Goal: Task Accomplishment & Management: Use online tool/utility

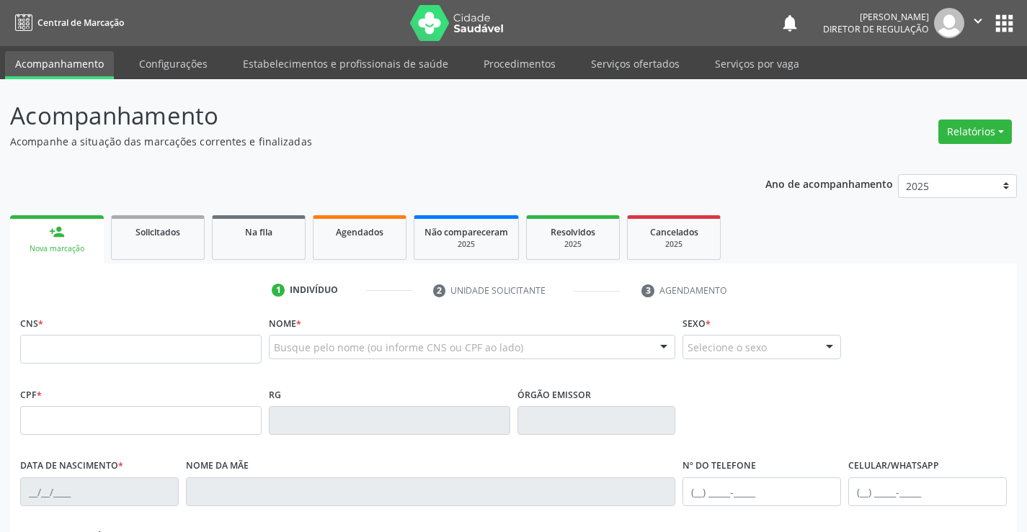
click at [62, 346] on input "text" at bounding box center [140, 349] width 241 height 29
type input "706 7097 7381 5320"
type input "[DATE]"
type input "[PHONE_NUMBER]"
type input "S/N"
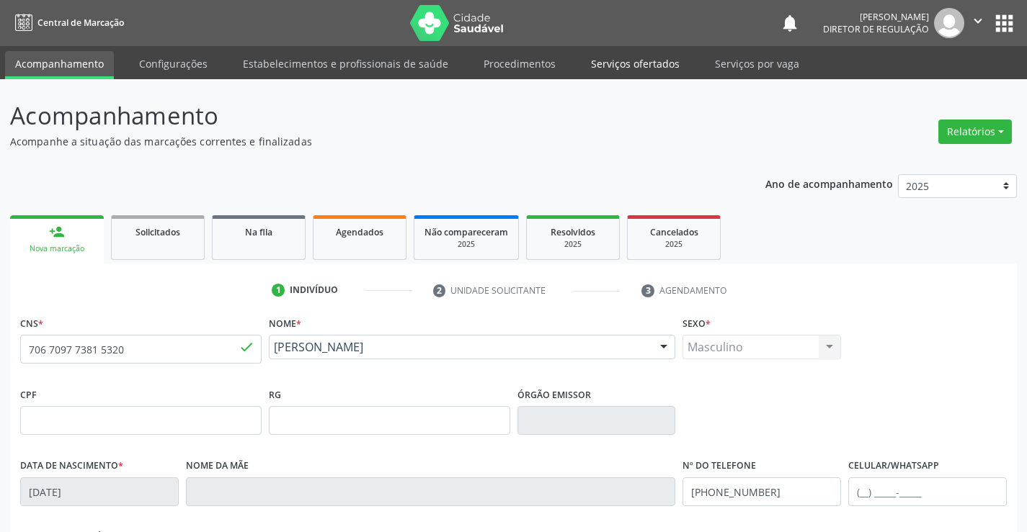
click at [603, 68] on link "Serviços ofertados" at bounding box center [635, 63] width 109 height 25
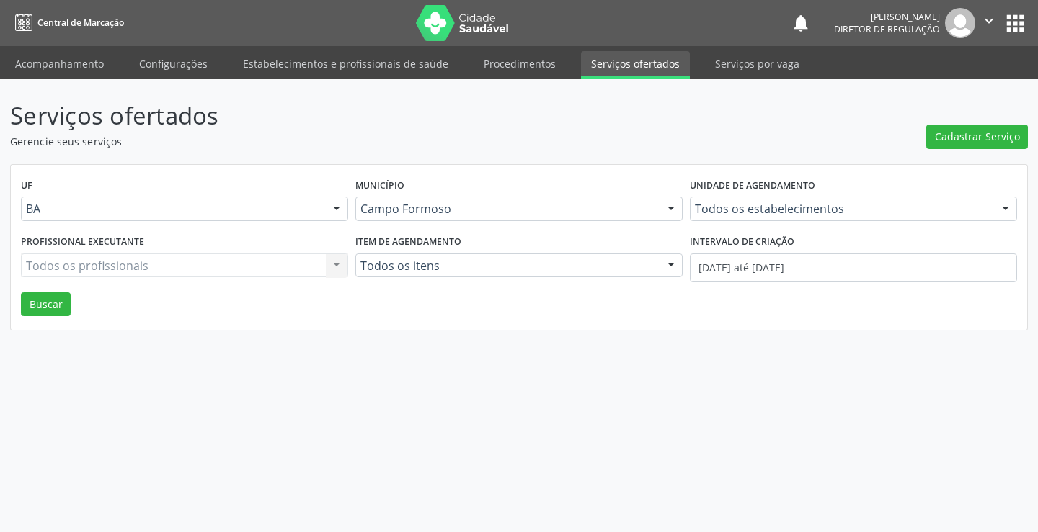
click at [737, 192] on label "Unidade de agendamento" at bounding box center [752, 186] width 125 height 22
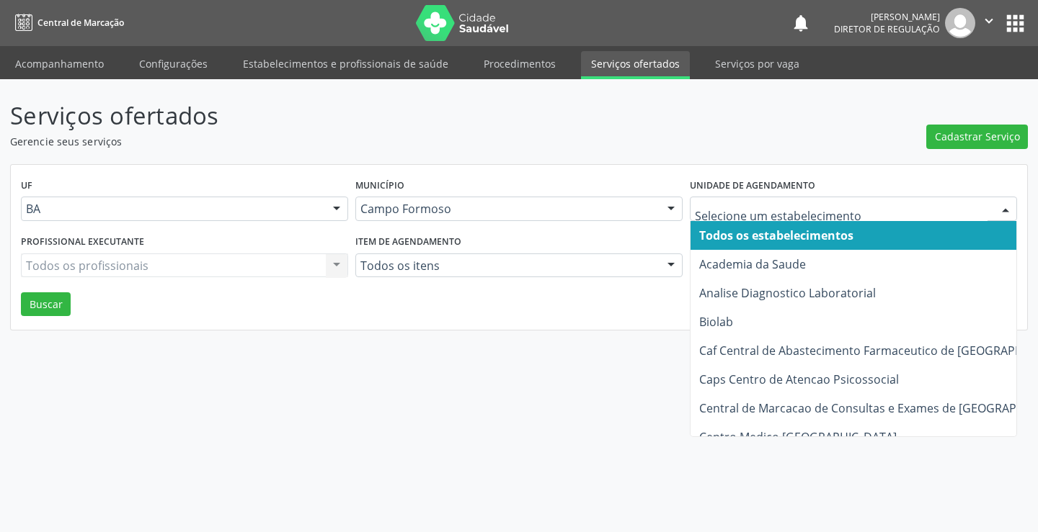
click at [730, 199] on div at bounding box center [853, 209] width 327 height 24
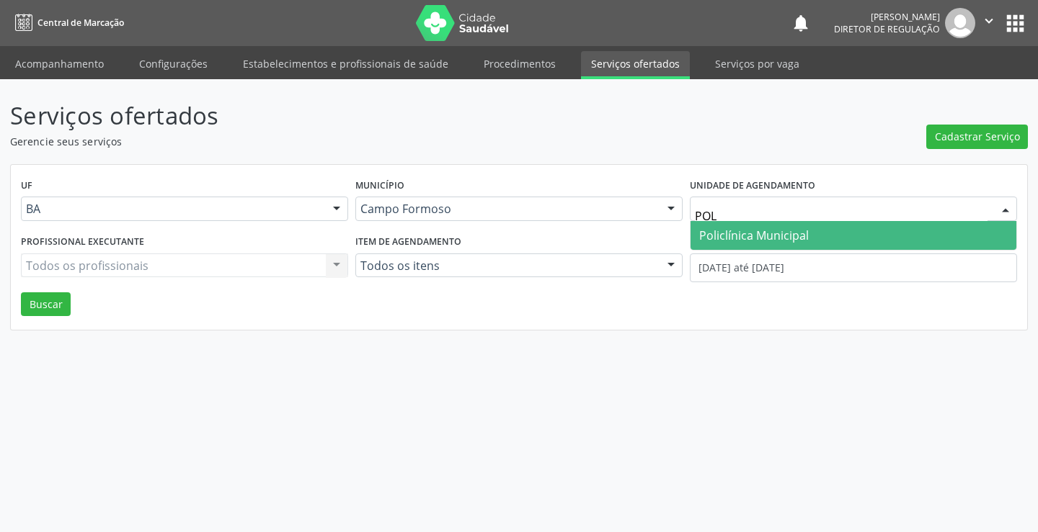
type input "POLI"
click at [728, 237] on span "Policlínica Municipal" at bounding box center [754, 236] width 110 height 16
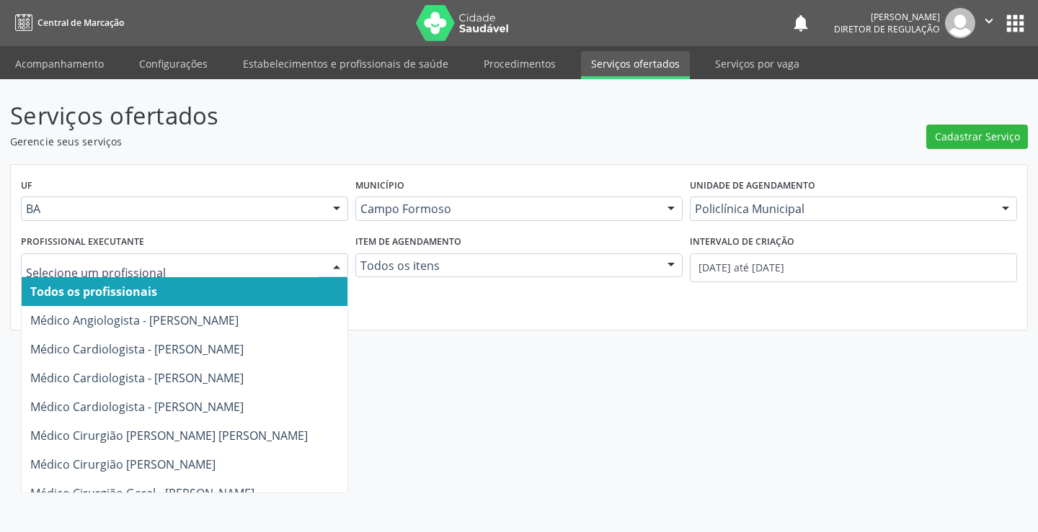
click at [173, 277] on div at bounding box center [184, 266] width 327 height 24
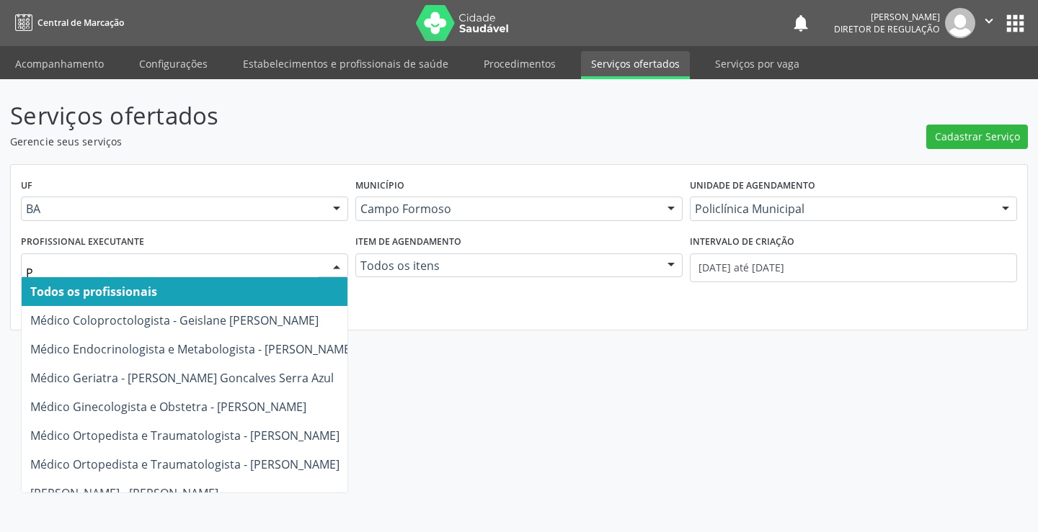
type input "PE"
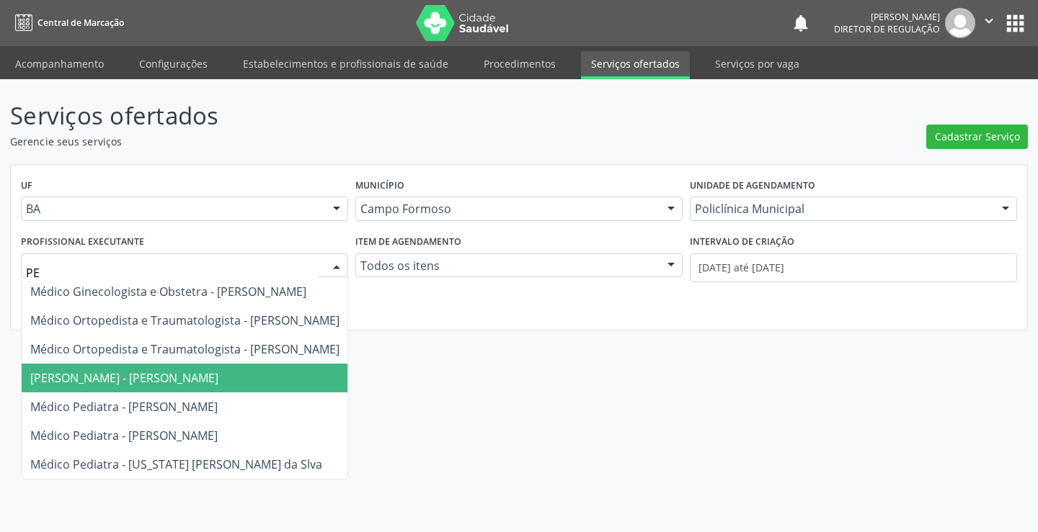
click at [169, 377] on span "[PERSON_NAME] - [PERSON_NAME]" at bounding box center [124, 378] width 188 height 16
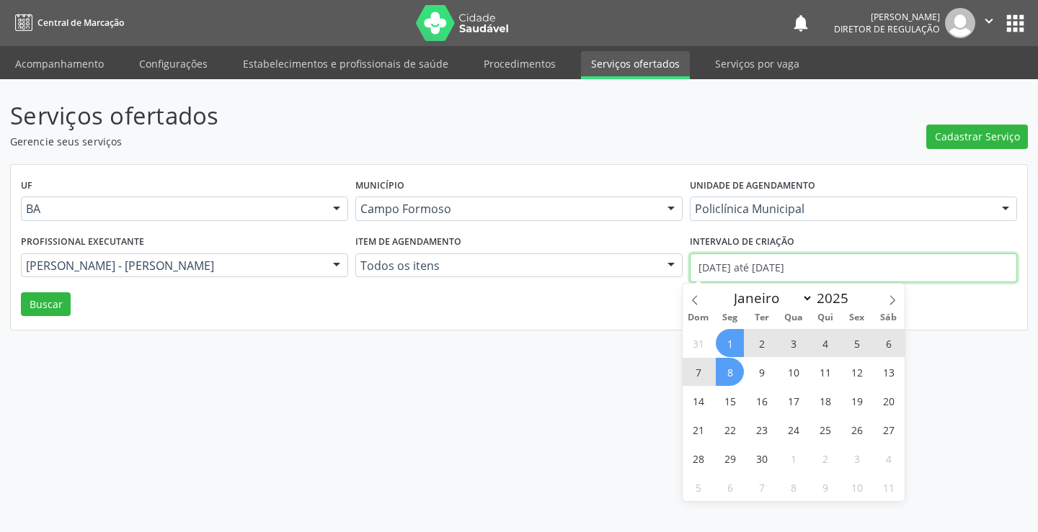
click at [807, 274] on input "[DATE] até [DATE]" at bounding box center [853, 268] width 327 height 29
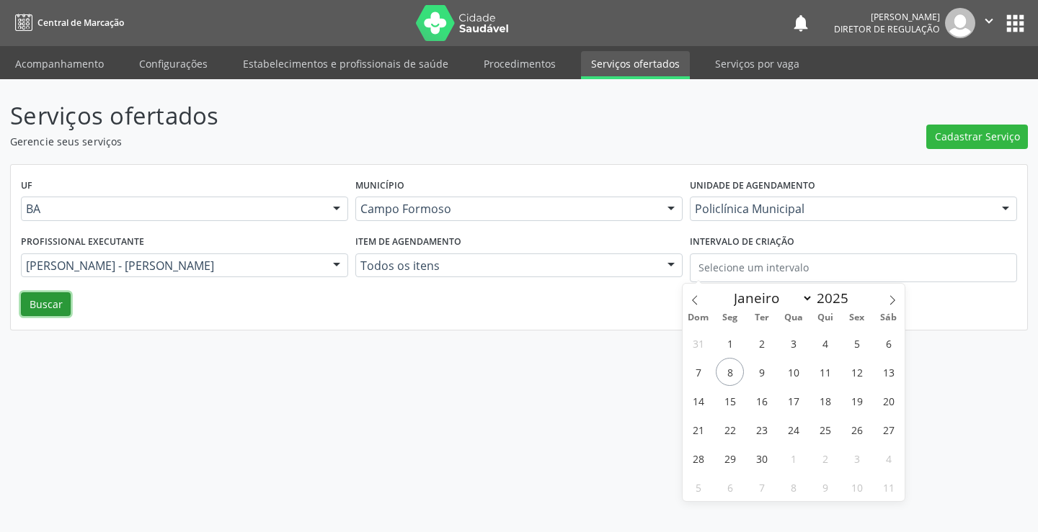
drag, startPoint x: 55, startPoint y: 308, endPoint x: 48, endPoint y: 323, distance: 16.1
click at [48, 321] on div "UF BA BA Nenhum resultado encontrado para: " " Não há nenhuma opção para ser ex…" at bounding box center [519, 248] width 1016 height 166
click at [47, 296] on button "Buscar" at bounding box center [46, 305] width 50 height 24
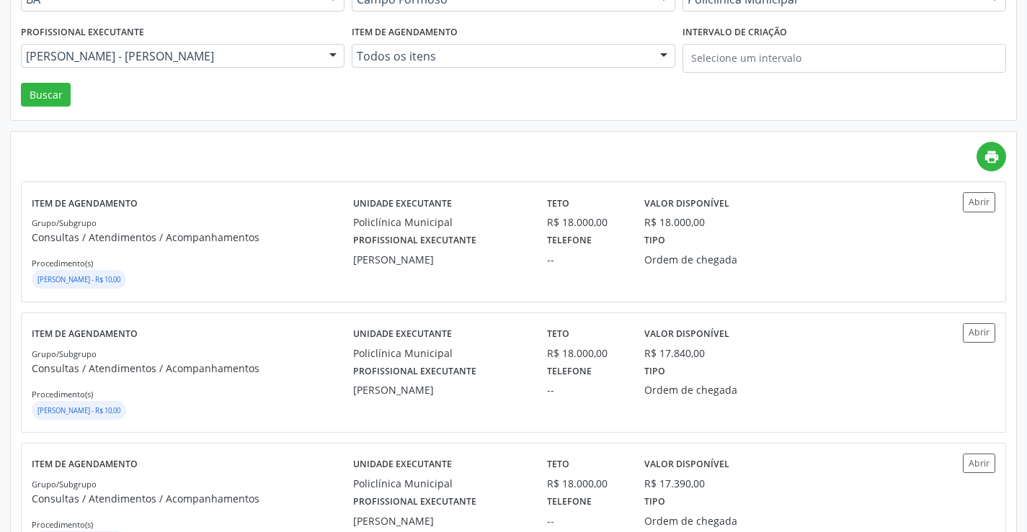
scroll to position [216, 0]
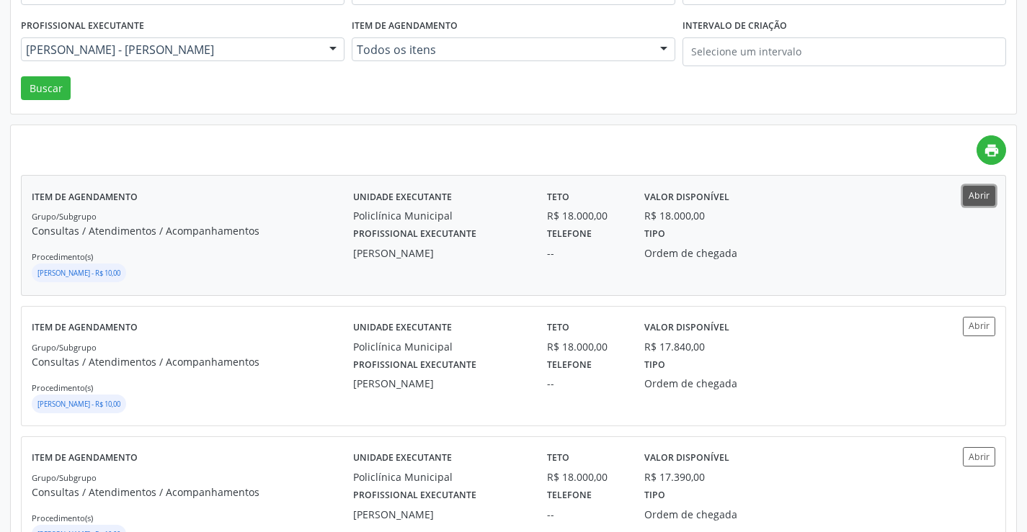
click at [974, 204] on button "Abrir" at bounding box center [979, 195] width 32 height 19
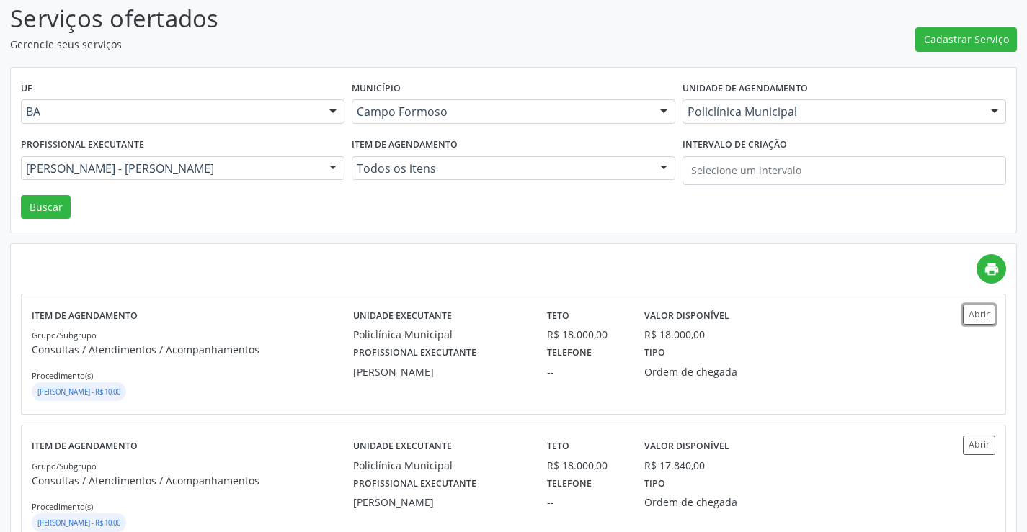
scroll to position [72, 0]
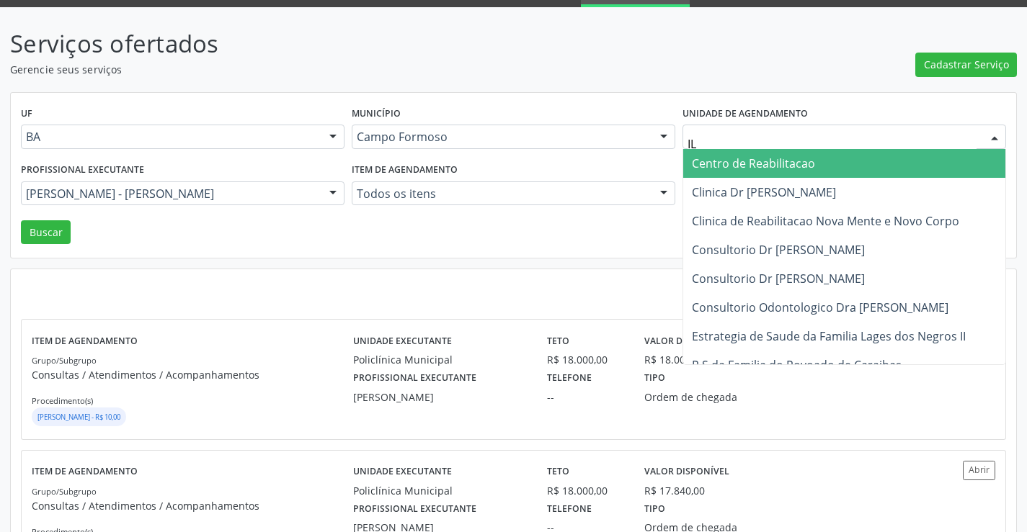
type input "I"
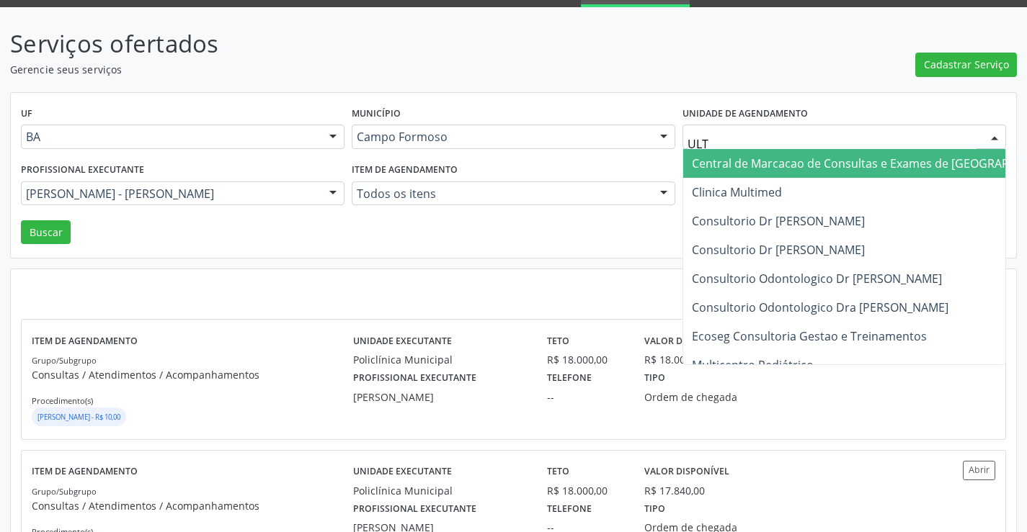
type input "ULTR"
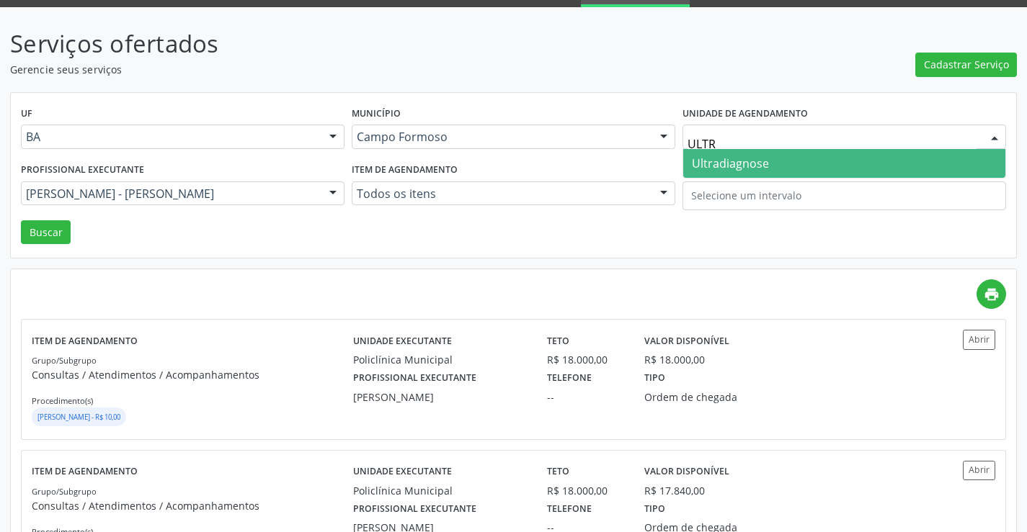
click at [734, 160] on span "Ultradiagnose" at bounding box center [730, 164] width 77 height 16
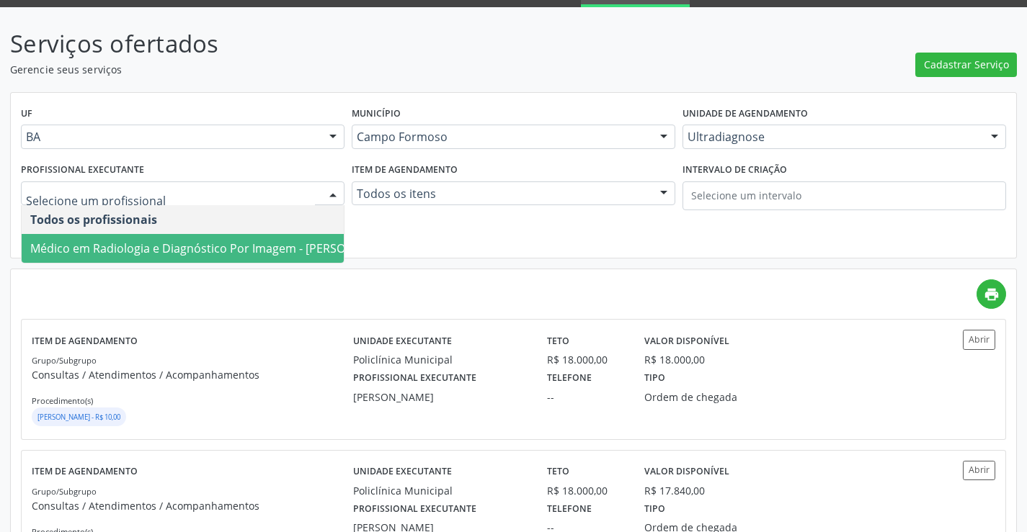
click at [239, 246] on span "Médico em Radiologia e Diagnóstico Por Imagem - [PERSON_NAME]" at bounding box center [212, 249] width 365 height 16
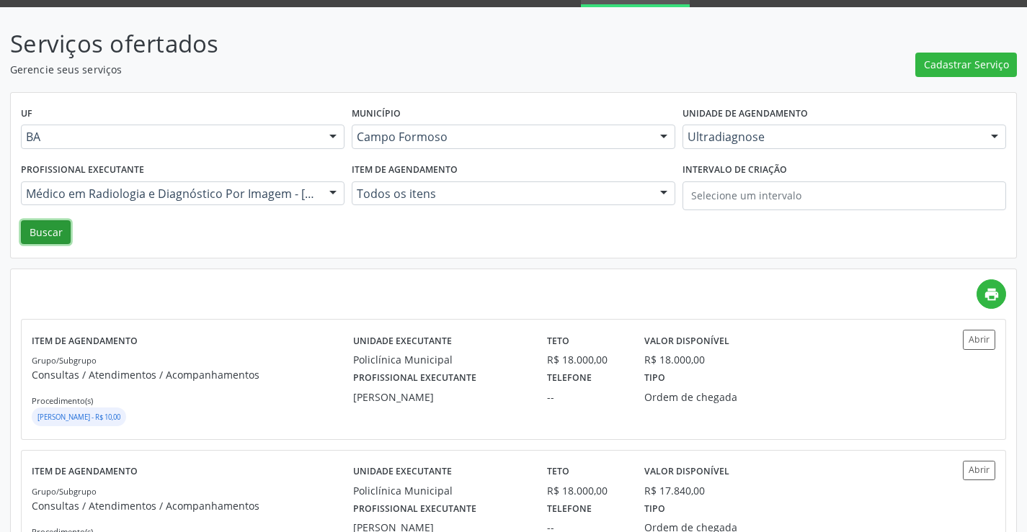
click at [51, 223] on button "Buscar" at bounding box center [46, 232] width 50 height 24
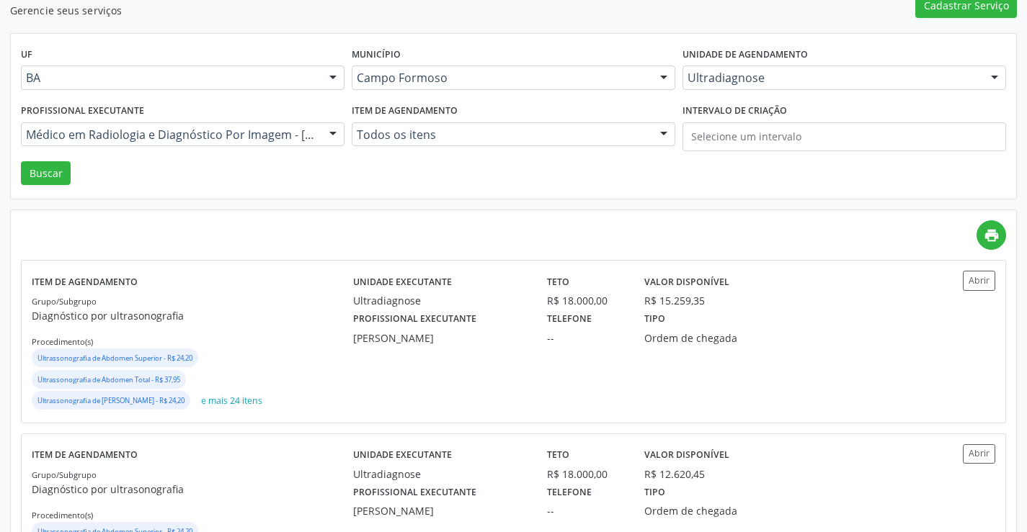
scroll to position [144, 0]
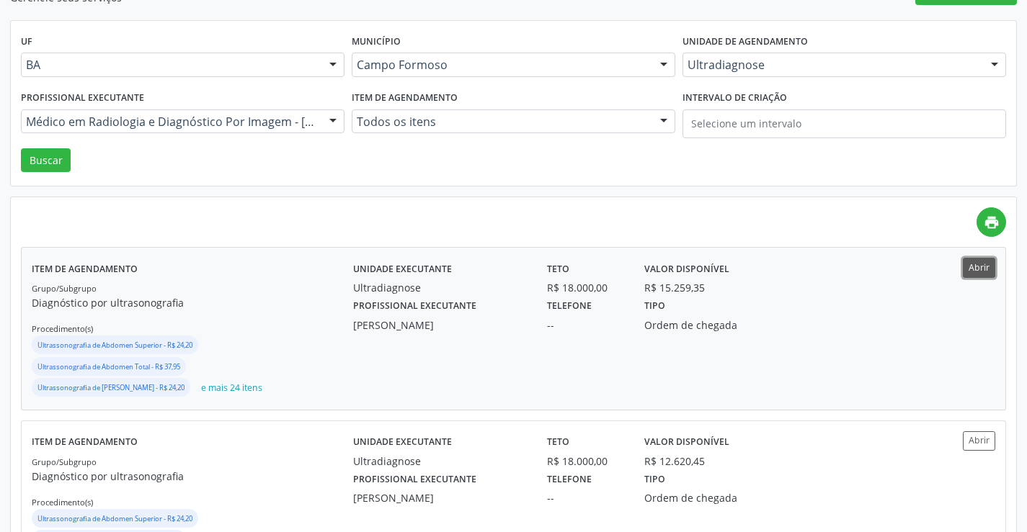
click at [974, 272] on button "Abrir" at bounding box center [979, 267] width 32 height 19
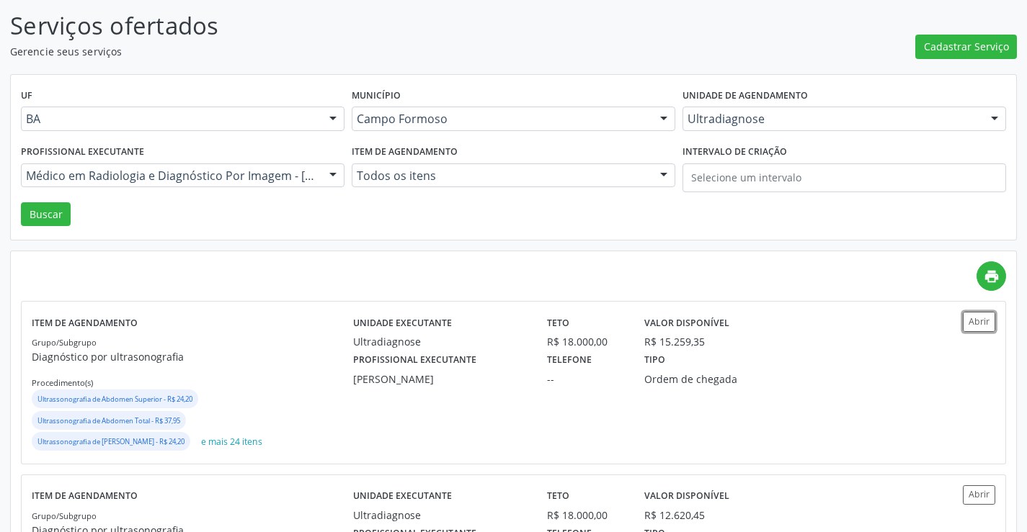
scroll to position [0, 0]
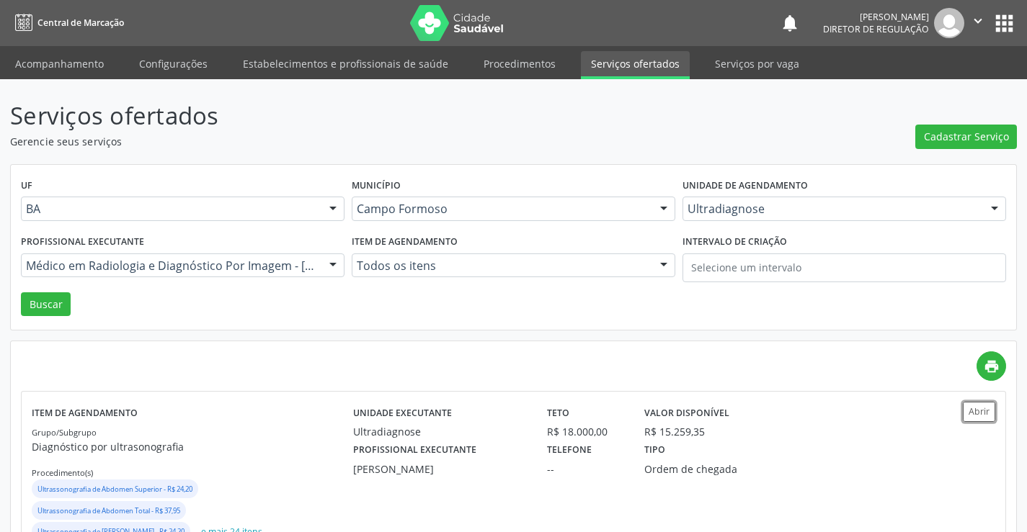
click at [980, 22] on icon "" at bounding box center [978, 21] width 16 height 16
click at [957, 84] on link "Sair" at bounding box center [940, 88] width 99 height 20
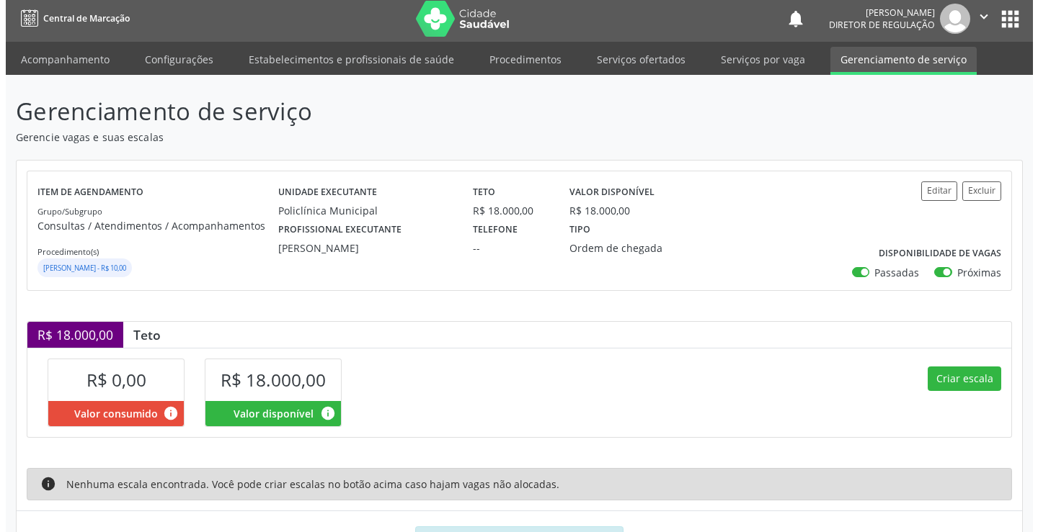
scroll to position [71, 0]
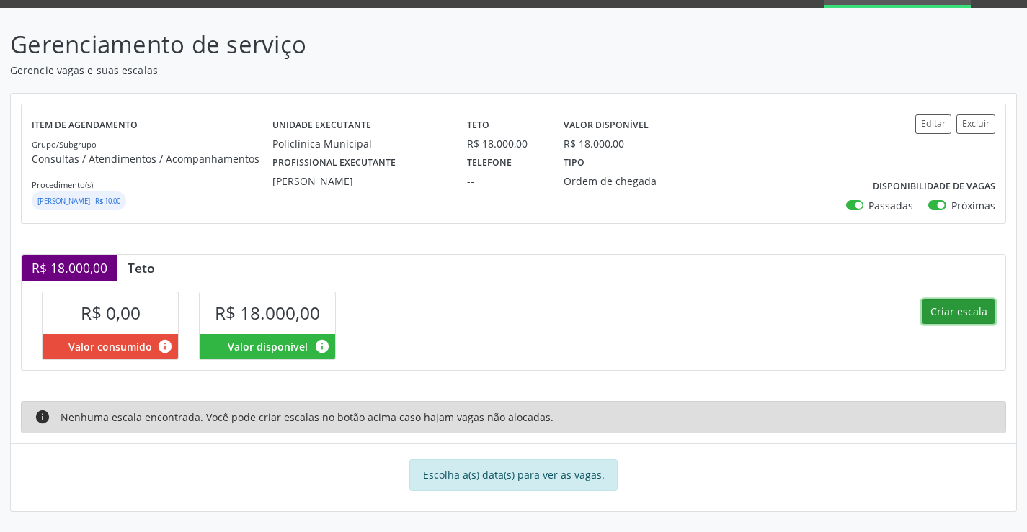
click at [939, 302] on button "Criar escala" at bounding box center [958, 312] width 73 height 24
select select "8"
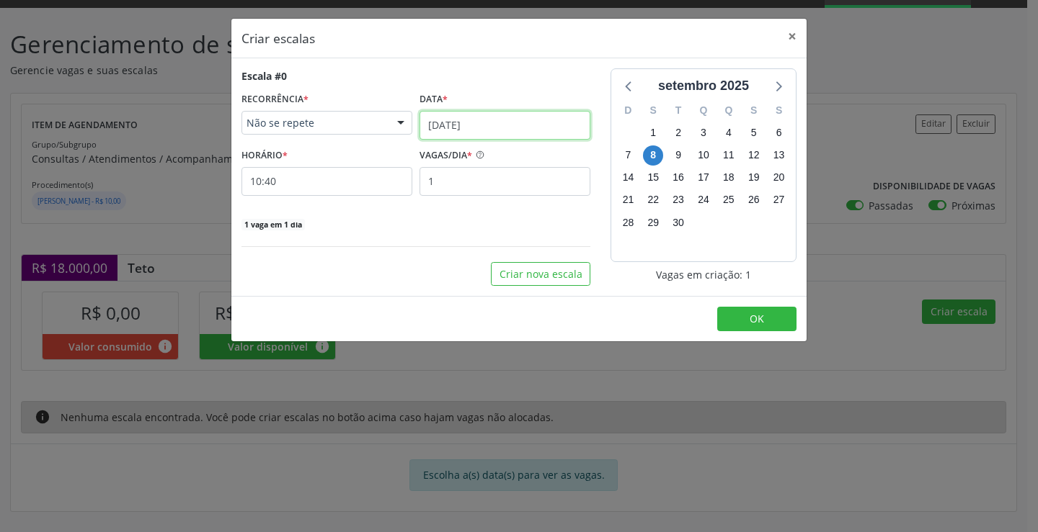
click at [456, 124] on input "08/09/2025" at bounding box center [504, 125] width 171 height 29
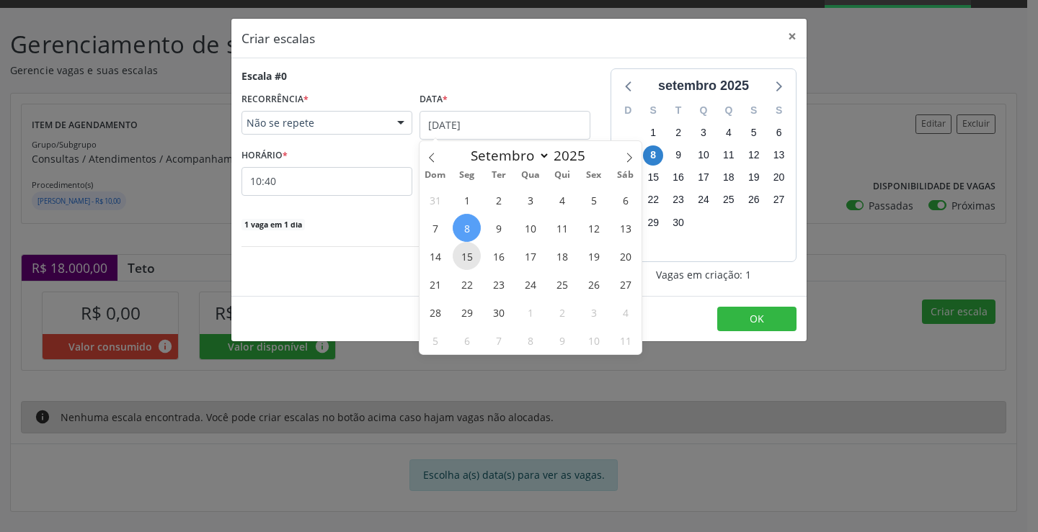
click at [469, 253] on span "15" at bounding box center [466, 256] width 28 height 28
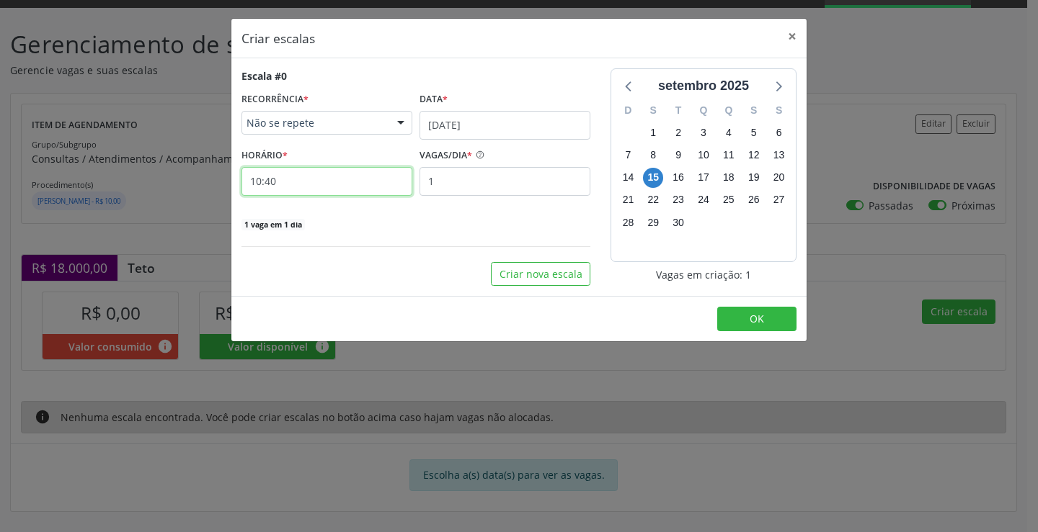
click at [354, 188] on input "10:40" at bounding box center [326, 181] width 171 height 29
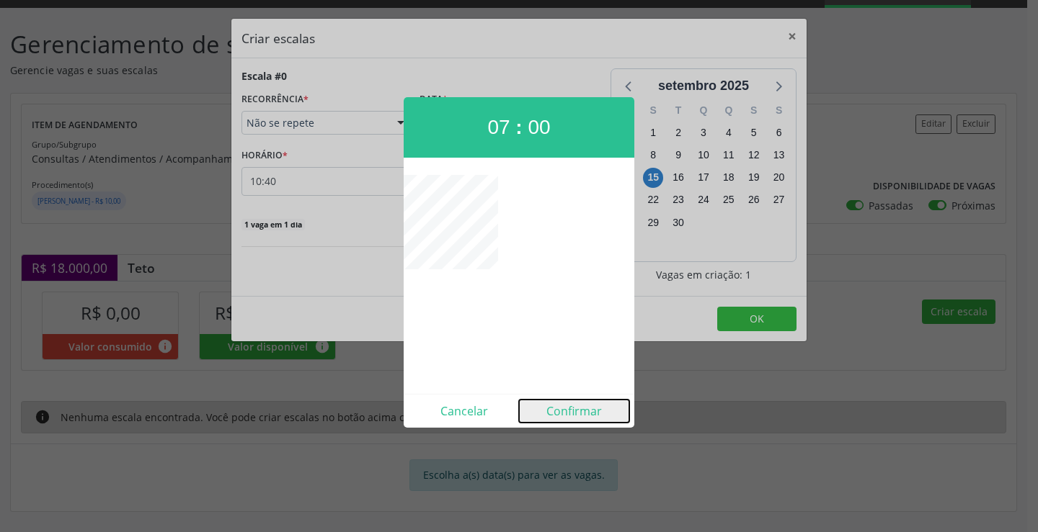
click at [581, 421] on button "Confirmar" at bounding box center [574, 411] width 110 height 23
type input "07:00"
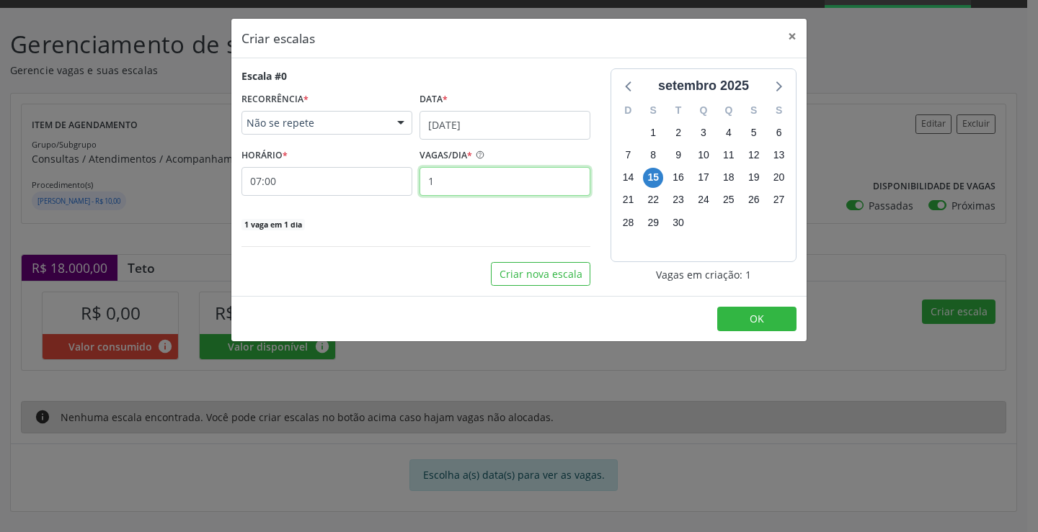
click at [508, 182] on input "1" at bounding box center [504, 181] width 171 height 29
type input "18"
click at [741, 314] on button "OK" at bounding box center [756, 319] width 79 height 24
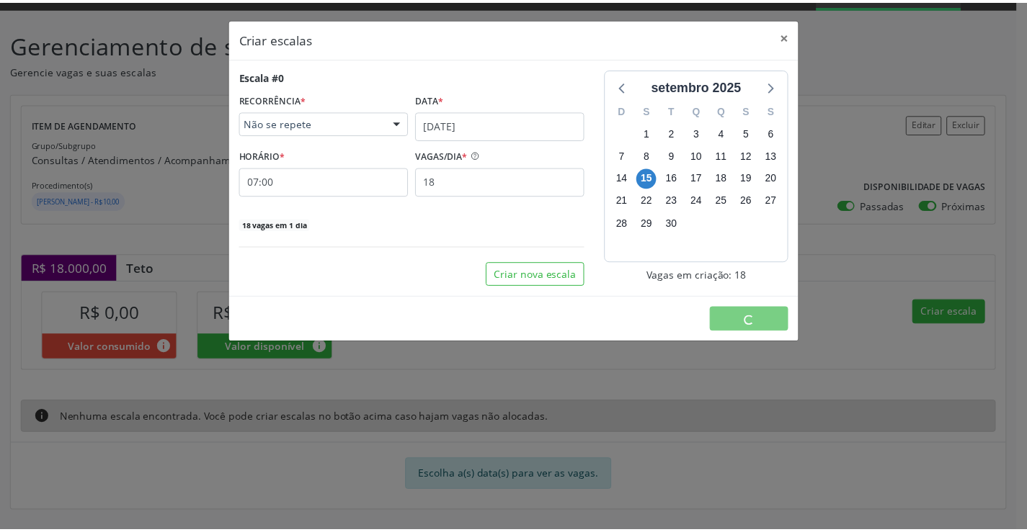
scroll to position [0, 0]
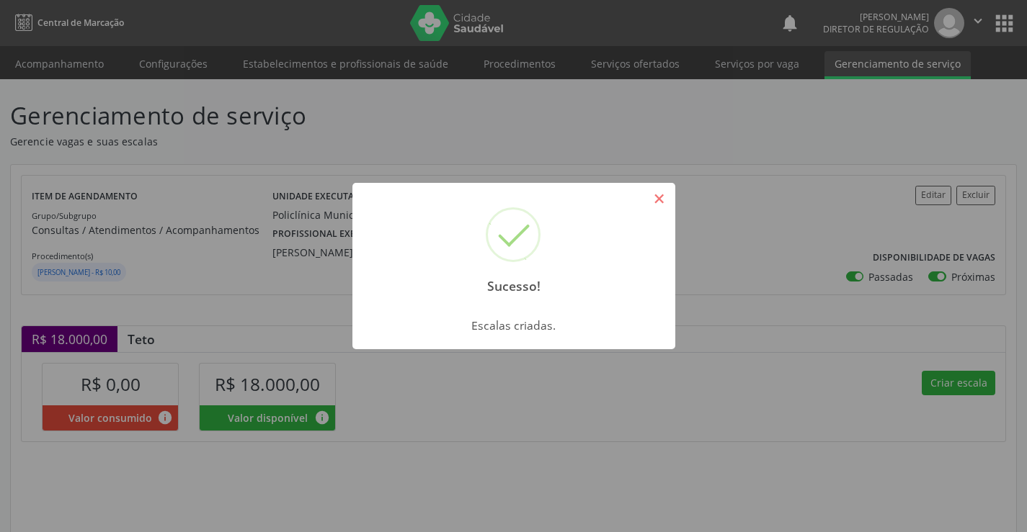
drag, startPoint x: 669, startPoint y: 191, endPoint x: 498, endPoint y: 52, distance: 220.2
click at [669, 192] on button "×" at bounding box center [659, 199] width 24 height 24
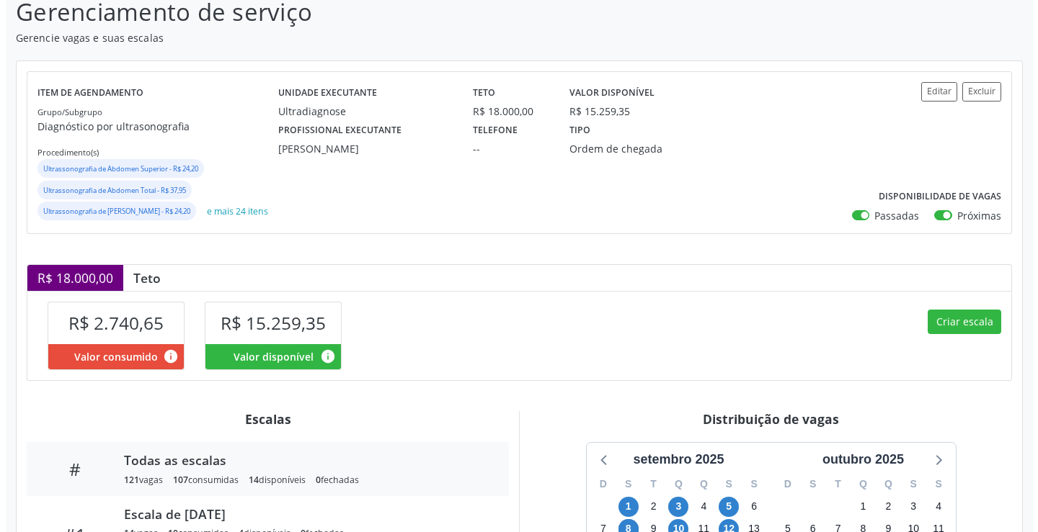
scroll to position [360, 0]
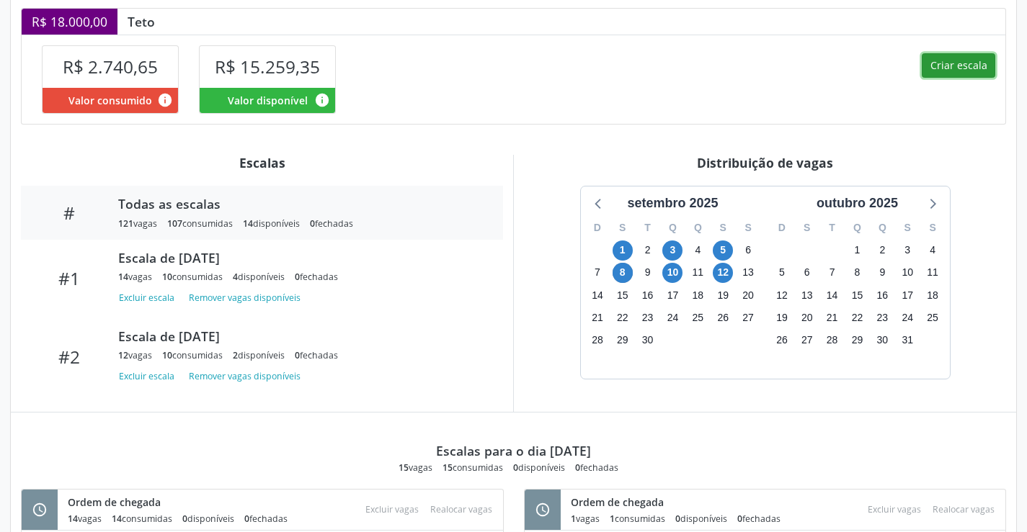
click at [972, 78] on button "Criar escala" at bounding box center [958, 65] width 73 height 24
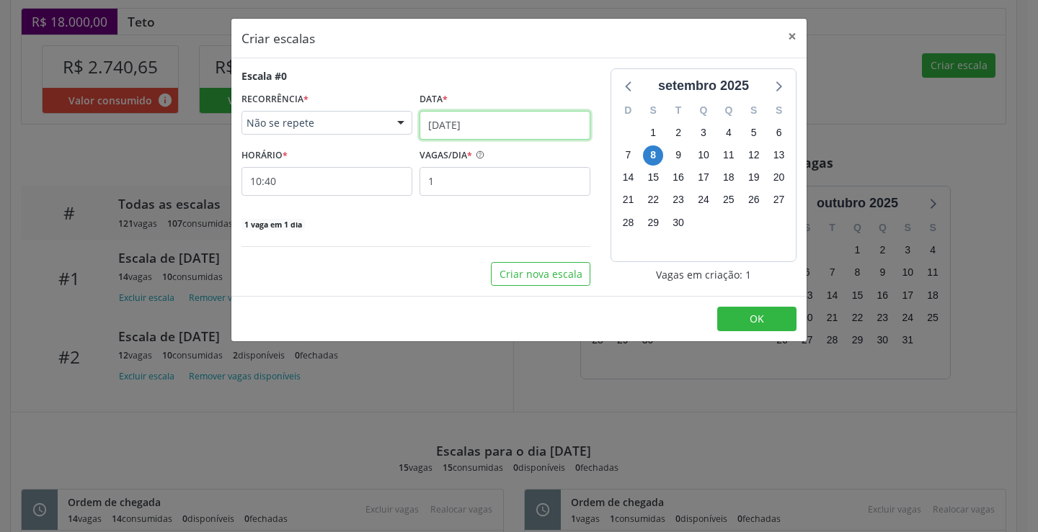
click at [437, 119] on input "08/09/2025" at bounding box center [504, 125] width 171 height 29
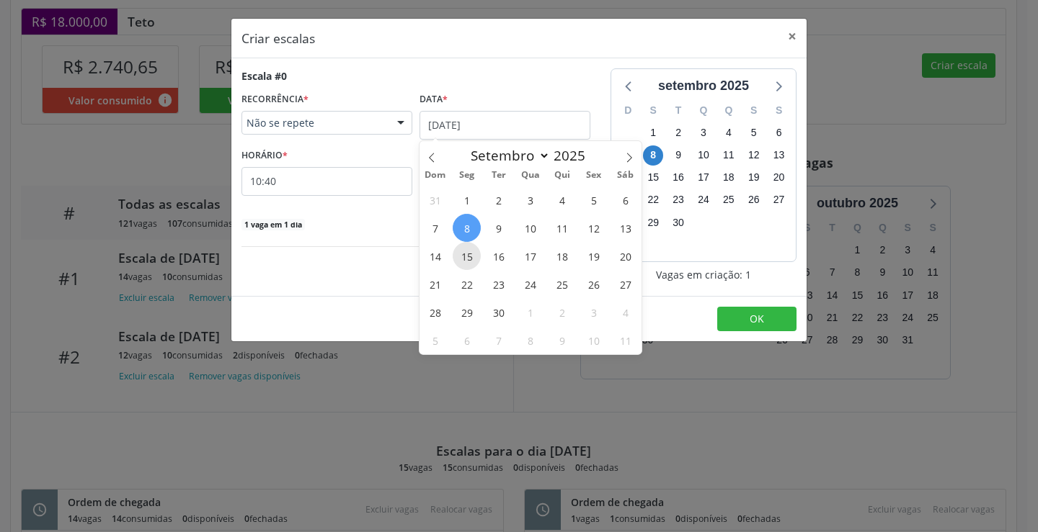
click at [476, 260] on span "15" at bounding box center [466, 256] width 28 height 28
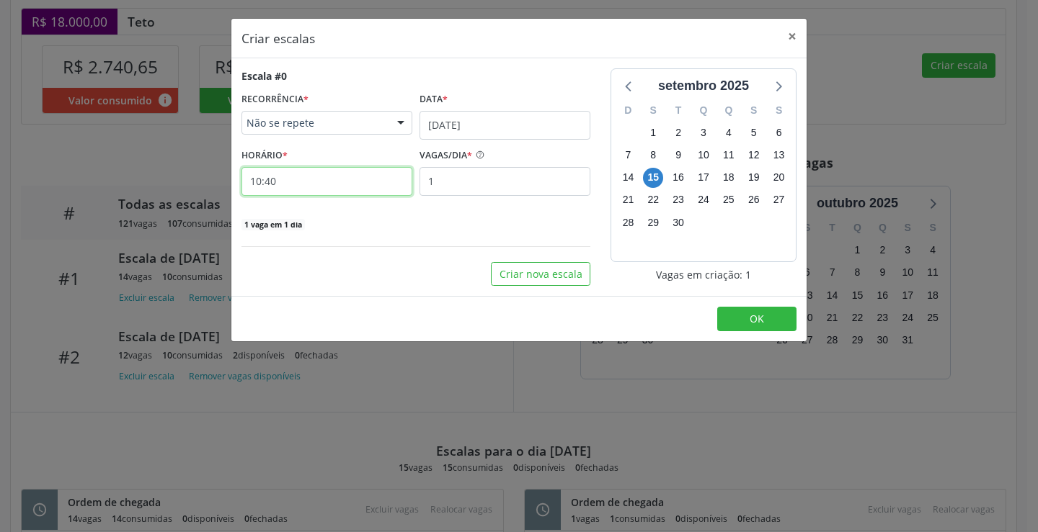
click at [357, 187] on input "10:40" at bounding box center [326, 181] width 171 height 29
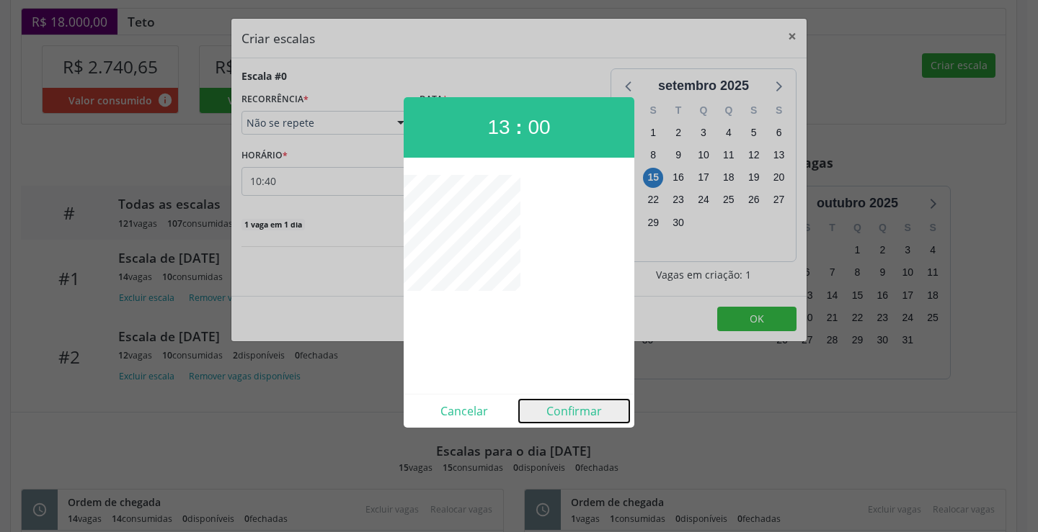
click at [591, 416] on button "Confirmar" at bounding box center [574, 411] width 110 height 23
type input "13:00"
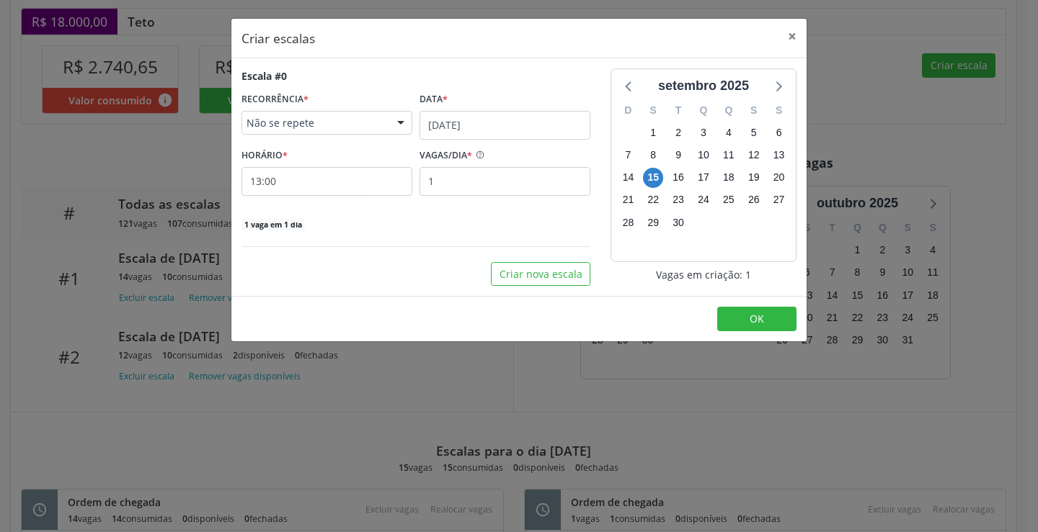
click at [481, 204] on div "Escala #0 RECORRÊNCIA * Não se repete Não se repete Diário/Semanal Mensal Nenhu…" at bounding box center [415, 149] width 349 height 163
click at [481, 192] on input "1" at bounding box center [504, 181] width 171 height 29
type input "14"
click at [777, 318] on button "OK" at bounding box center [756, 319] width 79 height 24
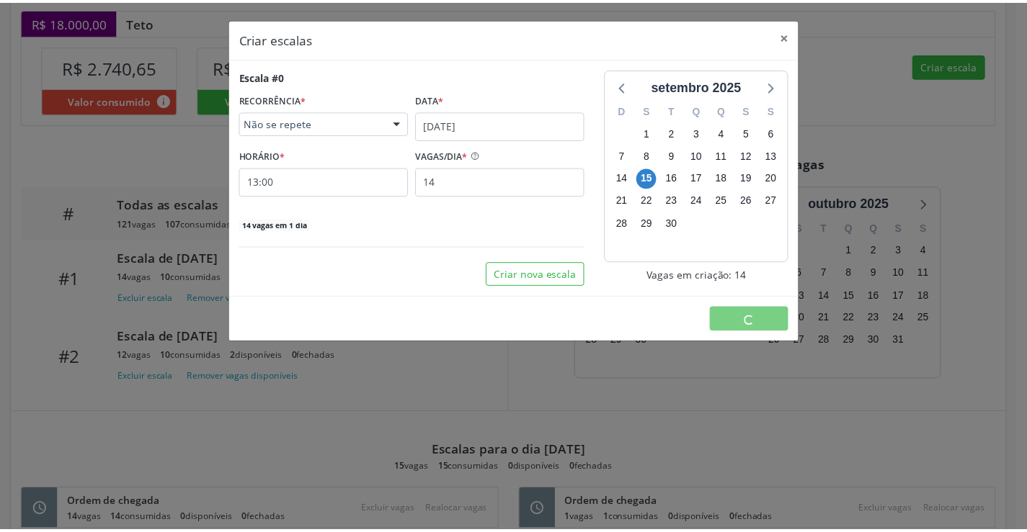
scroll to position [0, 0]
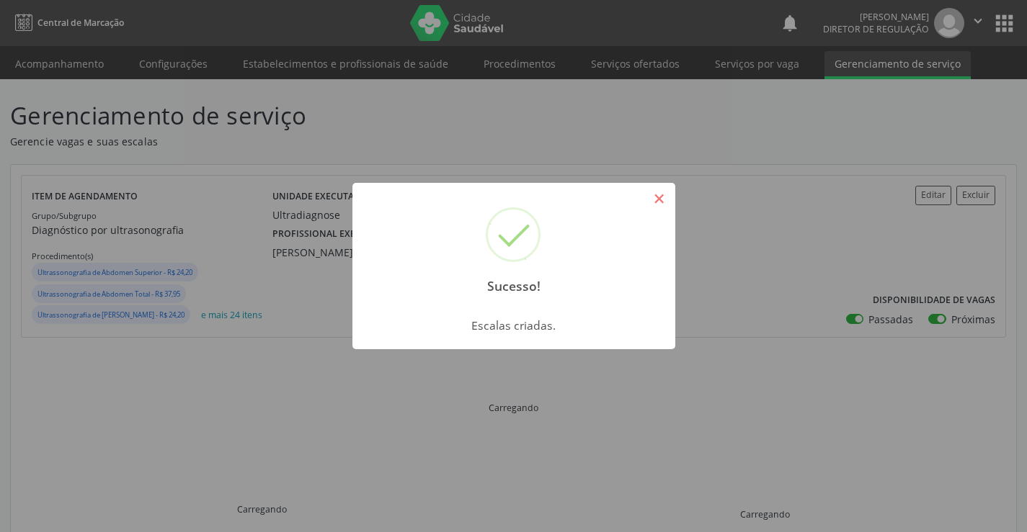
click at [663, 204] on button "×" at bounding box center [659, 199] width 24 height 24
